Goal: Information Seeking & Learning: Understand process/instructions

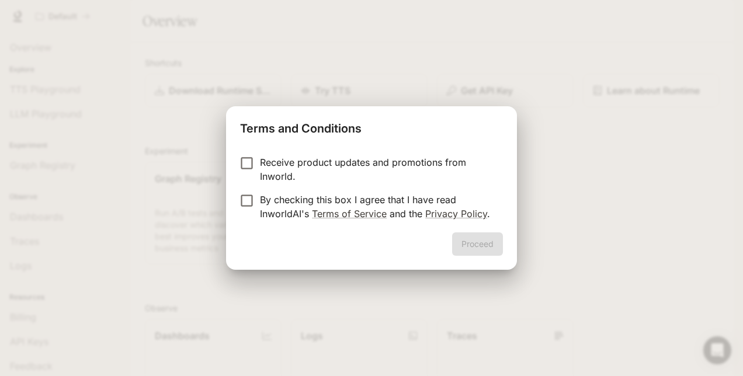
click at [379, 236] on div "Proceed" at bounding box center [371, 251] width 291 height 37
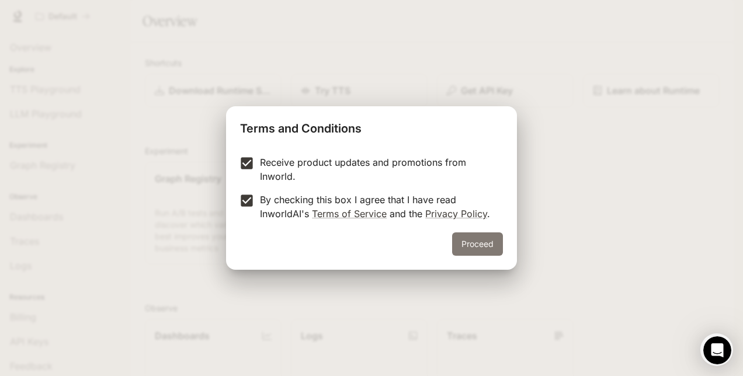
click at [485, 247] on button "Proceed" at bounding box center [477, 244] width 51 height 23
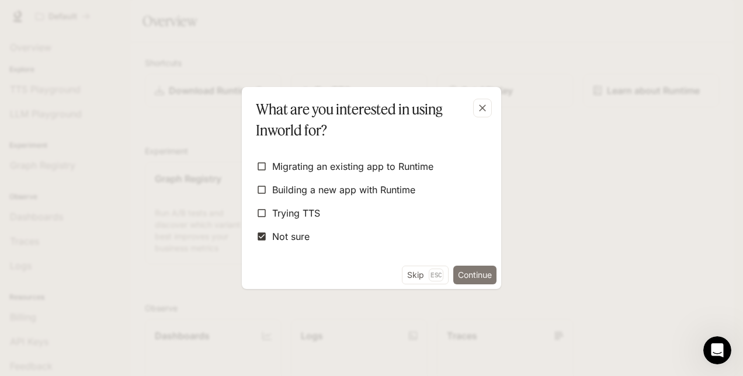
click at [470, 274] on button "Continue" at bounding box center [475, 275] width 43 height 19
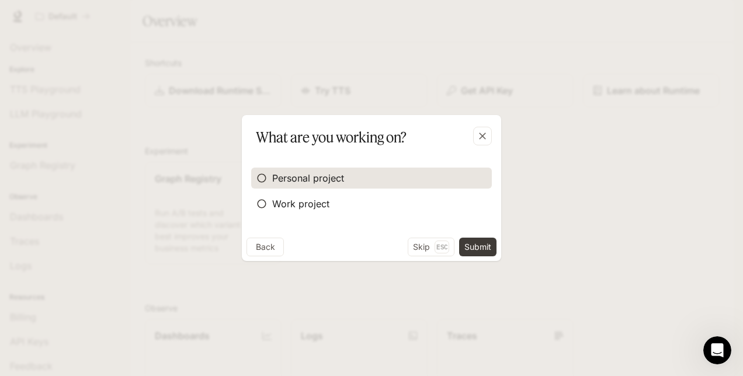
click at [276, 177] on span "Personal project" at bounding box center [308, 178] width 72 height 14
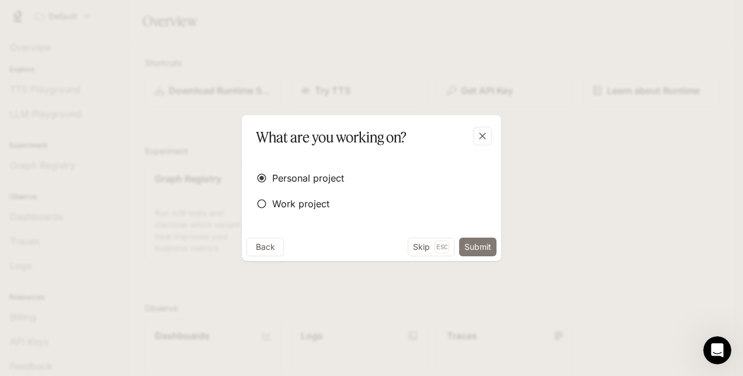
click at [486, 251] on button "Submit" at bounding box center [477, 247] width 37 height 19
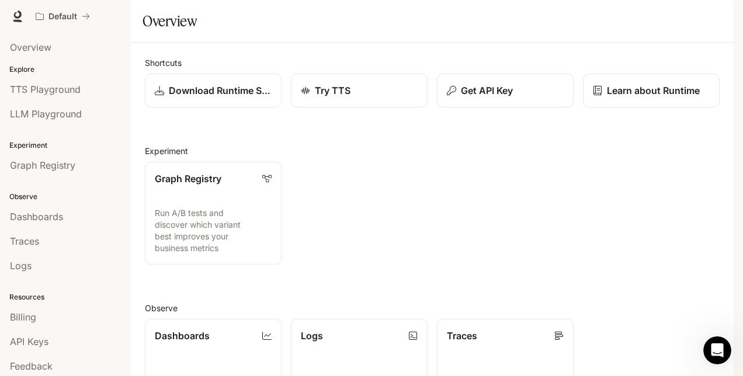
click at [723, 17] on div "button" at bounding box center [718, 16] width 16 height 16
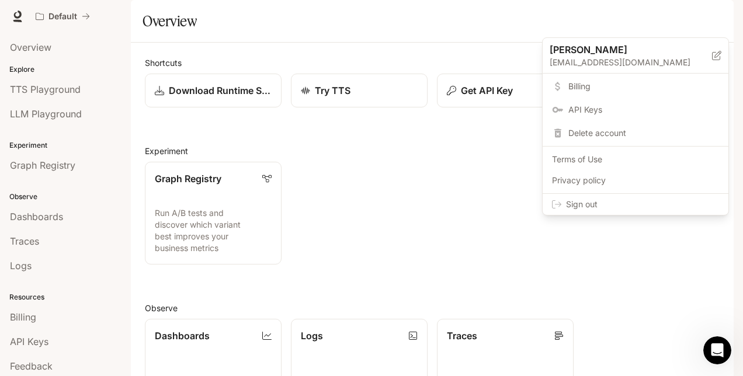
click at [611, 85] on span "Billing" at bounding box center [644, 87] width 151 height 12
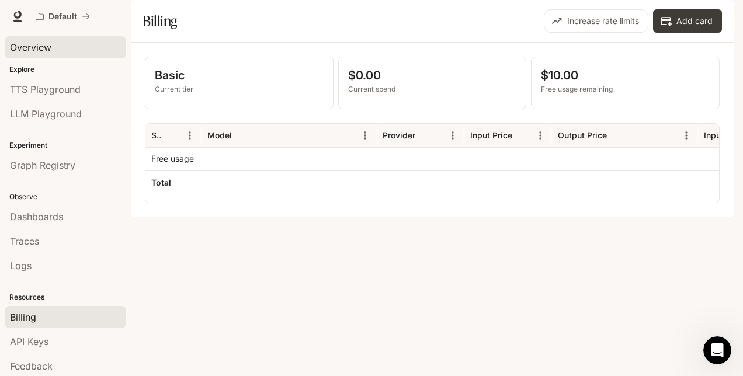
click at [36, 46] on span "Overview" at bounding box center [30, 47] width 41 height 14
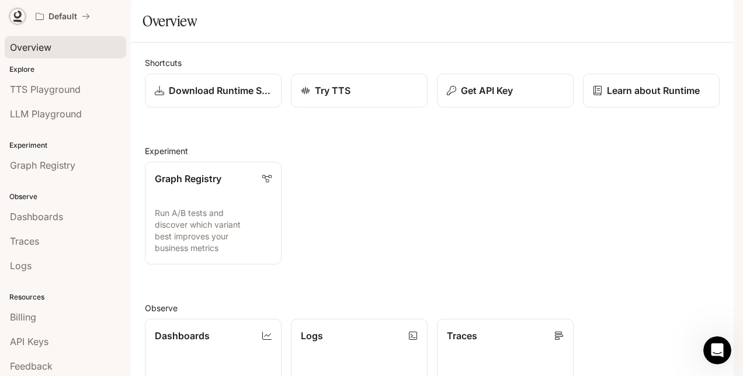
click at [18, 15] on icon at bounding box center [18, 17] width 12 height 12
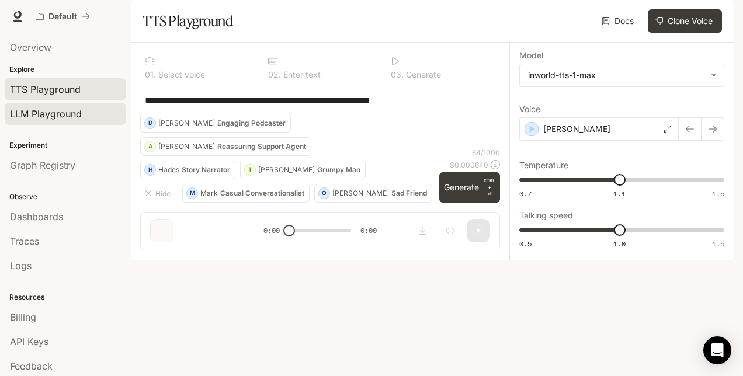
click at [36, 110] on span "LLM Playground" at bounding box center [46, 114] width 72 height 14
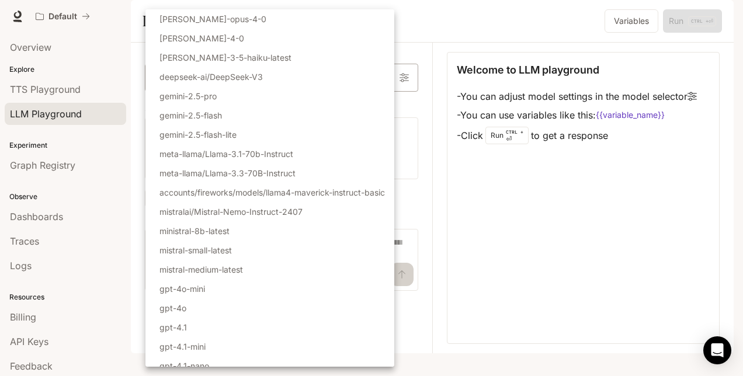
click at [375, 109] on body "Skip to main content Default Runtime Runtime Documentation Documentation Portal…" at bounding box center [371, 188] width 743 height 376
click at [447, 11] on div at bounding box center [371, 188] width 743 height 376
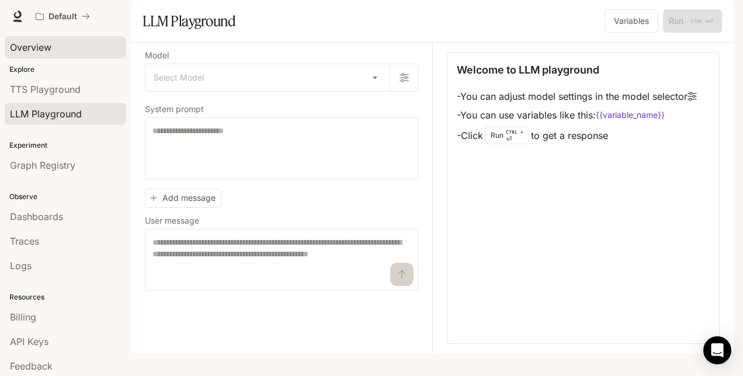
click at [43, 48] on span "Overview" at bounding box center [30, 47] width 41 height 14
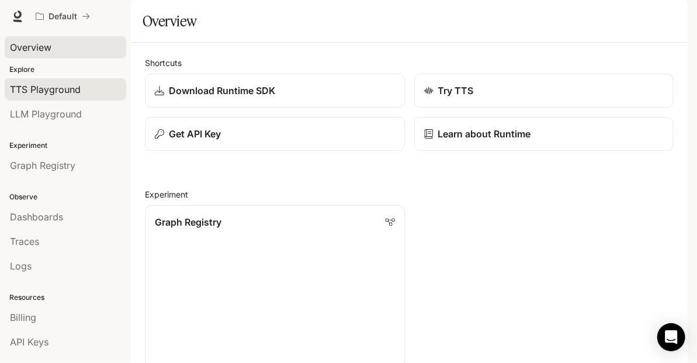
click at [55, 84] on span "TTS Playground" at bounding box center [45, 89] width 71 height 14
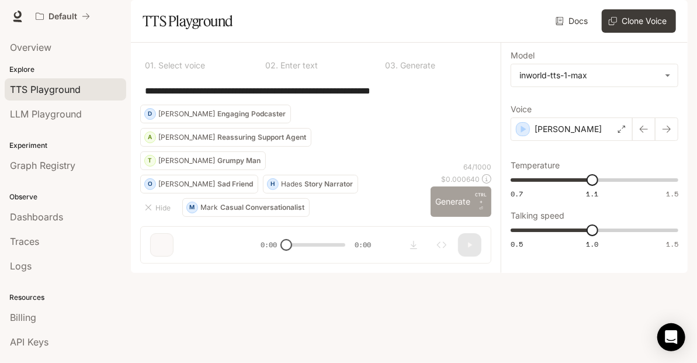
click at [451, 217] on button "Generate CTRL + ⏎" at bounding box center [461, 201] width 61 height 30
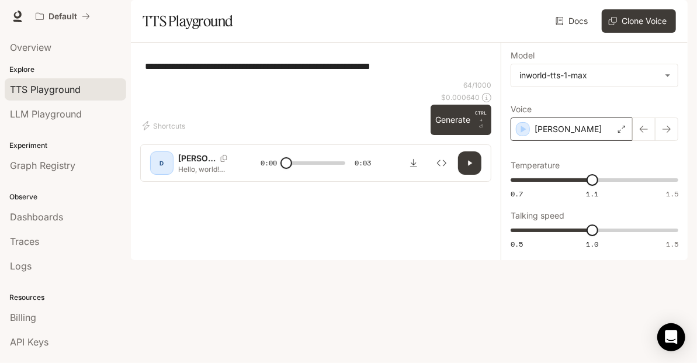
click at [620, 133] on icon at bounding box center [621, 129] width 7 height 7
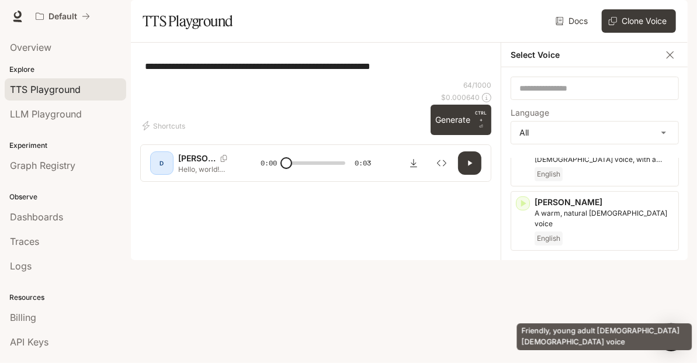
scroll to position [117, 0]
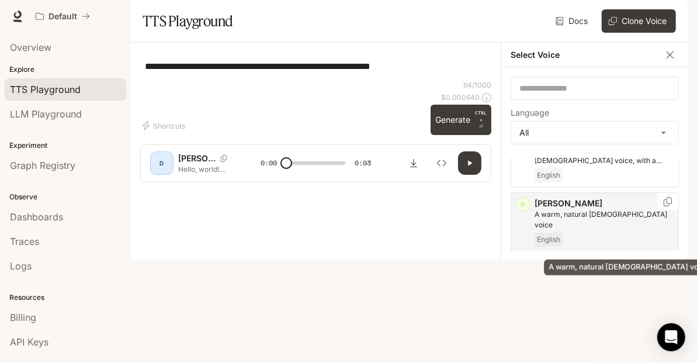
click at [582, 230] on p "A warm, natural female voice" at bounding box center [604, 219] width 139 height 21
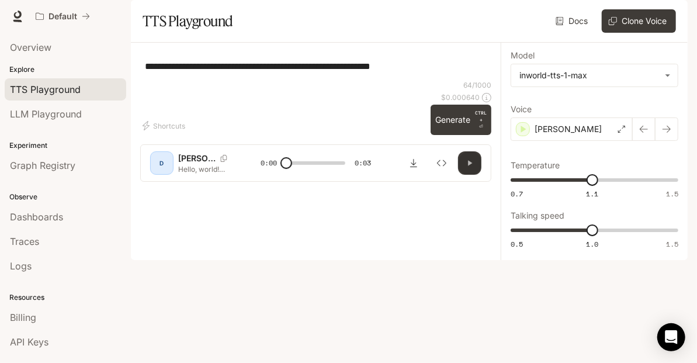
click at [469, 166] on icon "button" at bounding box center [471, 163] width 4 height 5
drag, startPoint x: 467, startPoint y: 326, endPoint x: 464, endPoint y: 316, distance: 9.8
click at [466, 168] on icon "button" at bounding box center [469, 162] width 9 height 9
click at [452, 135] on button "Generate CTRL + ⏎" at bounding box center [461, 120] width 61 height 30
type input "*"
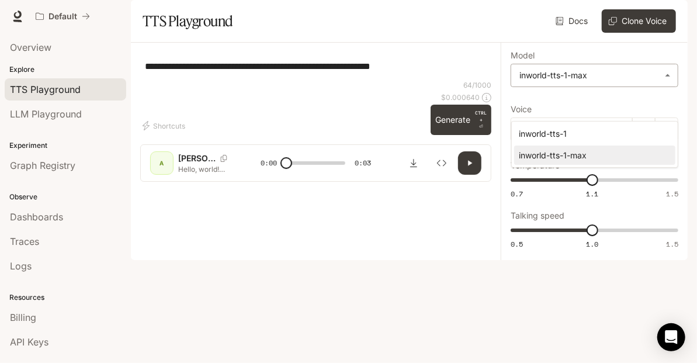
click at [583, 113] on body "**********" at bounding box center [348, 181] width 697 height 363
click at [583, 113] on div at bounding box center [348, 181] width 697 height 363
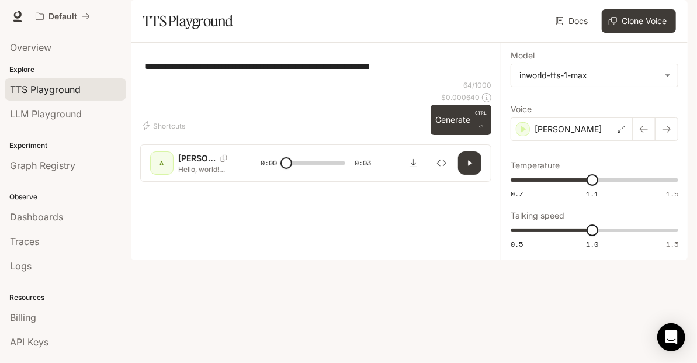
click at [187, 80] on div "**********" at bounding box center [315, 66] width 351 height 28
click at [214, 73] on textarea "**********" at bounding box center [316, 66] width 342 height 13
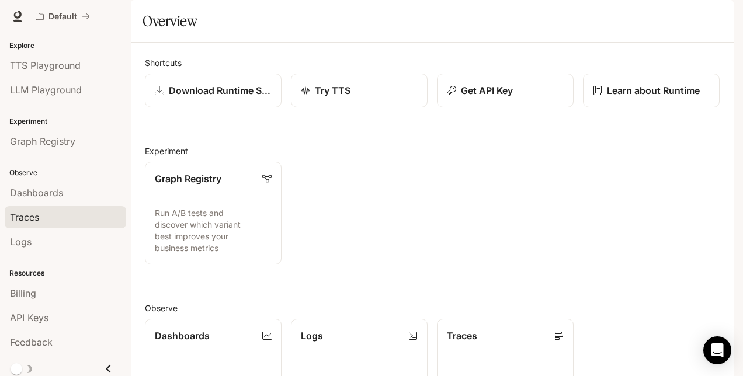
scroll to position [25, 0]
click at [106, 365] on icon "Close drawer" at bounding box center [108, 369] width 5 height 8
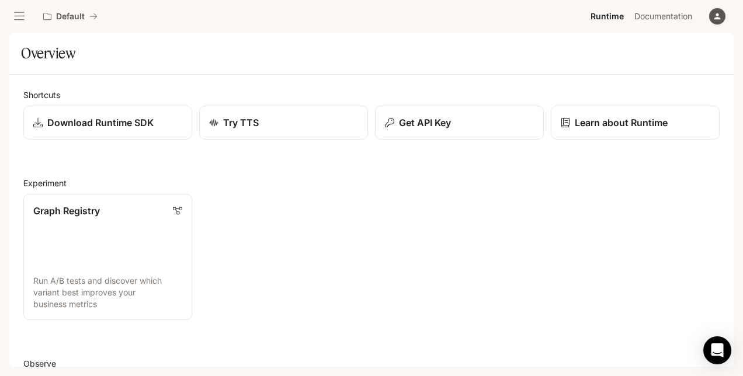
scroll to position [0, 0]
click at [18, 17] on icon "open drawer" at bounding box center [19, 17] width 12 height 12
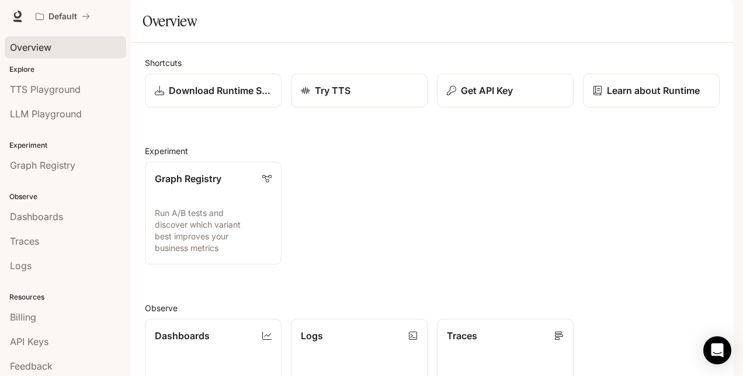
click at [30, 44] on span "Overview" at bounding box center [30, 47] width 41 height 14
click at [220, 98] on p "Download Runtime SDK" at bounding box center [220, 91] width 104 height 14
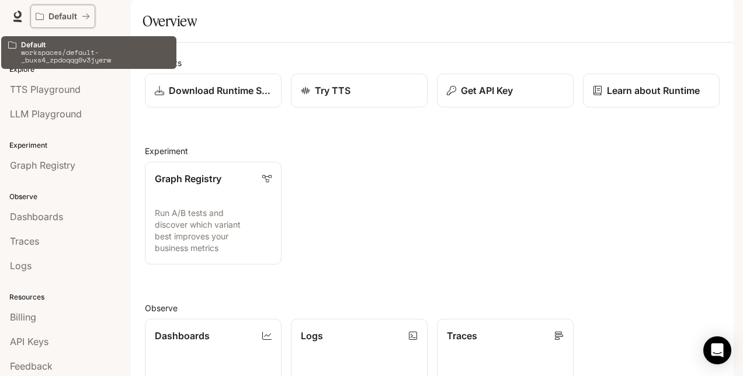
click at [84, 12] on icon "All workspaces" at bounding box center [86, 16] width 8 height 8
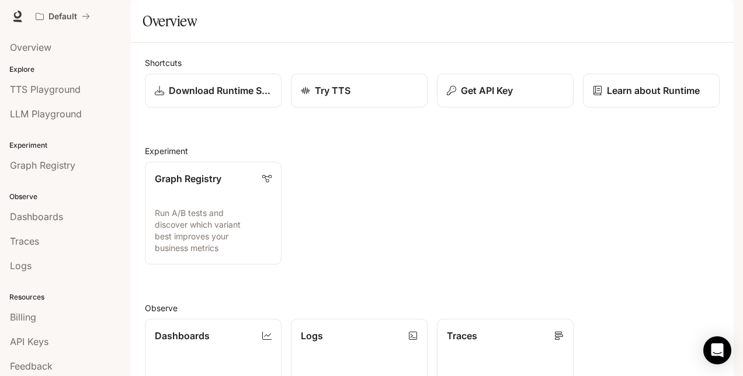
scroll to position [253, 0]
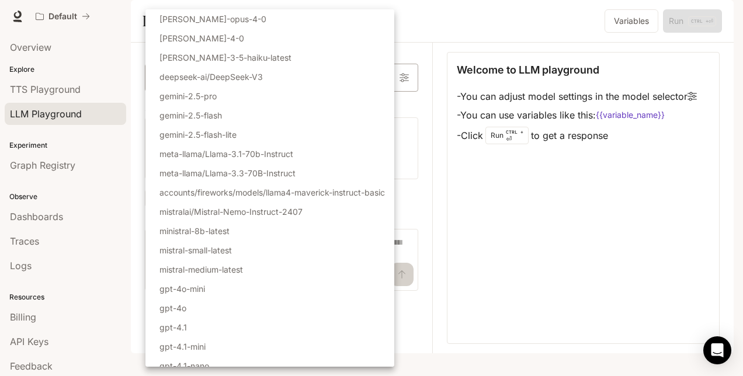
click at [379, 107] on body "Skip to main content Default Runtime Runtime Documentation Documentation Portal…" at bounding box center [371, 188] width 743 height 376
click at [432, 48] on div at bounding box center [371, 188] width 743 height 376
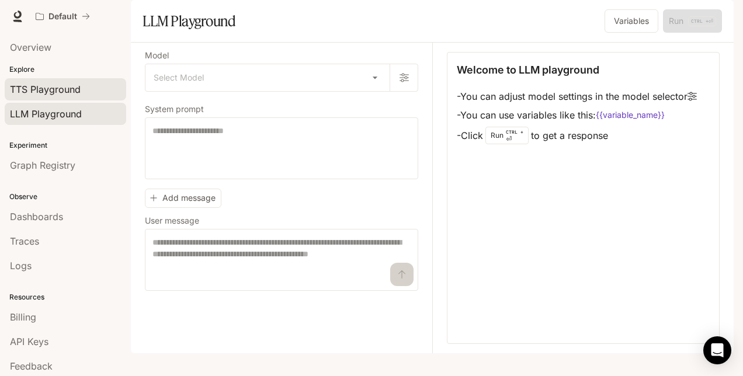
click at [49, 88] on span "TTS Playground" at bounding box center [45, 89] width 71 height 14
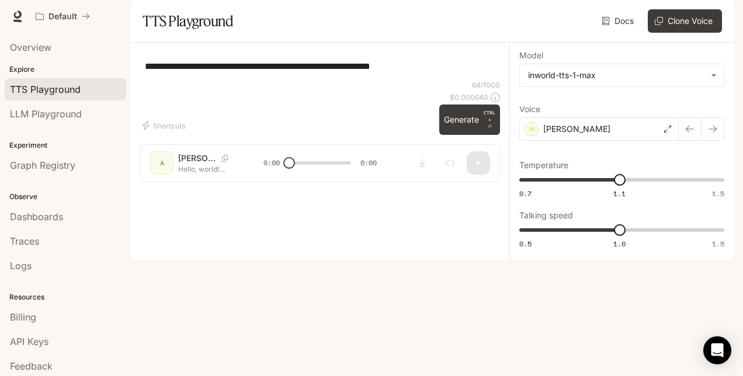
click at [562, 260] on div "**********" at bounding box center [622, 151] width 224 height 217
click at [30, 45] on span "Overview" at bounding box center [30, 47] width 41 height 14
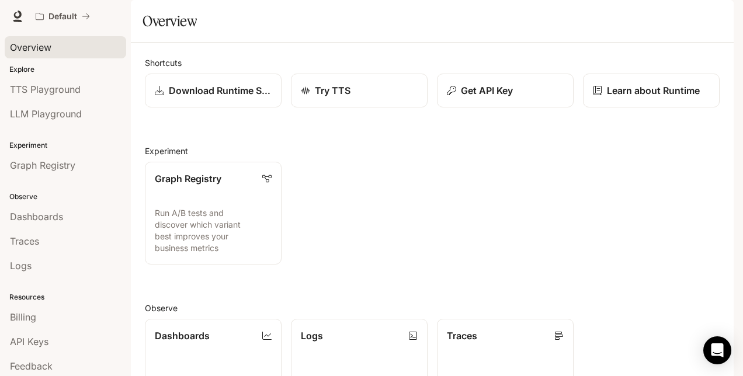
scroll to position [253, 0]
click at [27, 214] on span "Dashboards" at bounding box center [36, 217] width 53 height 14
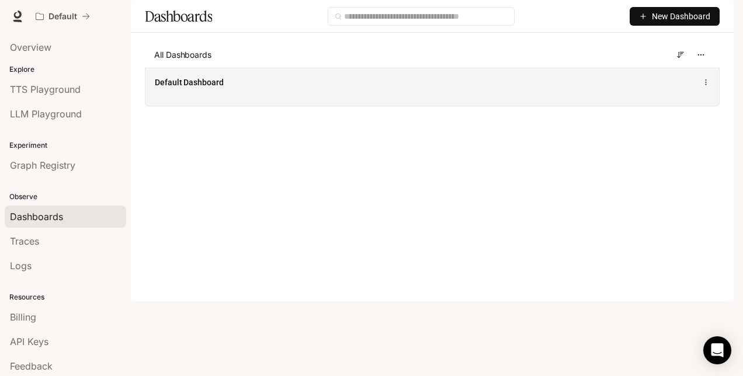
click at [605, 106] on div "Default Dashboard" at bounding box center [433, 87] width 574 height 38
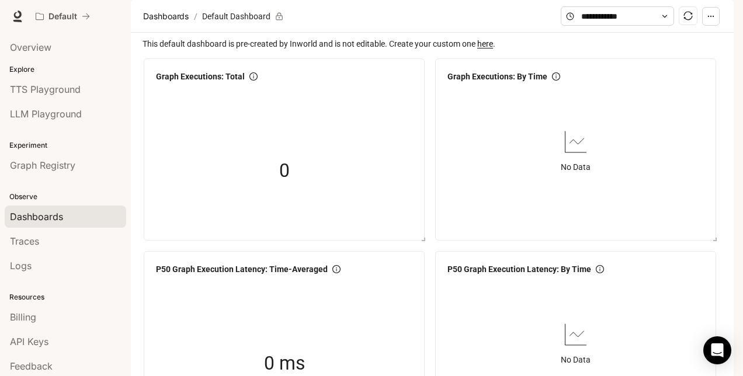
scroll to position [1290, 0]
click at [40, 44] on span "Overview" at bounding box center [30, 47] width 41 height 14
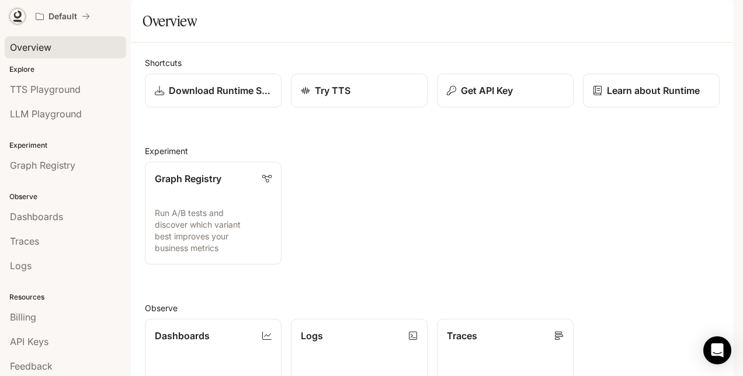
click at [13, 13] on icon at bounding box center [18, 17] width 12 height 12
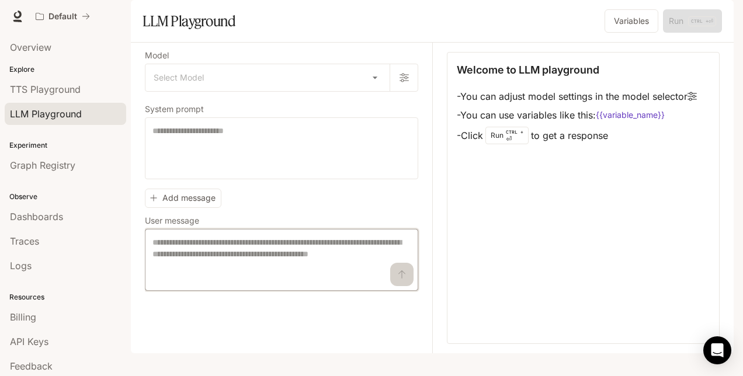
click at [233, 281] on textarea at bounding box center [282, 260] width 258 height 47
click at [71, 88] on span "TTS Playground" at bounding box center [45, 89] width 71 height 14
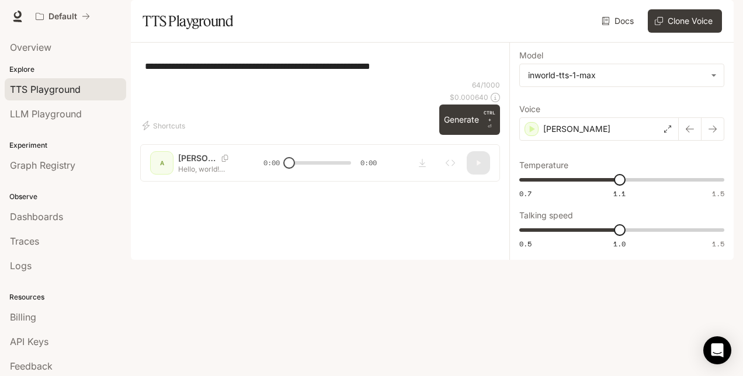
click at [653, 19] on span "Documentation" at bounding box center [664, 16] width 58 height 15
